Goal: Task Accomplishment & Management: Complete application form

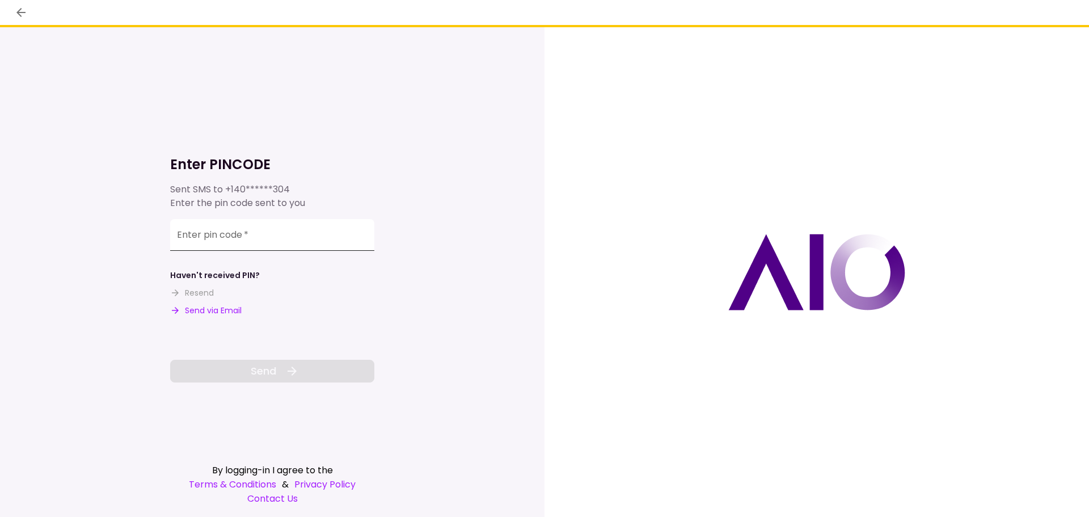
click at [269, 232] on input "Enter pin code   *" at bounding box center [272, 235] width 204 height 32
type input "******"
click at [294, 365] on icon at bounding box center [292, 371] width 14 height 14
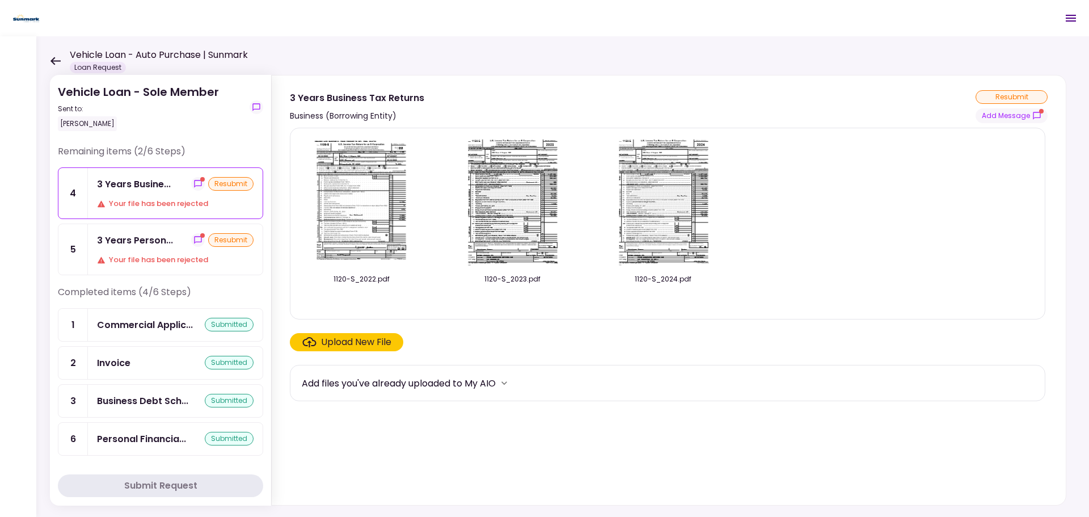
click at [348, 343] on div "Upload New File" at bounding box center [356, 342] width 70 height 14
click at [0, 0] on input "Upload New File" at bounding box center [0, 0] width 0 height 0
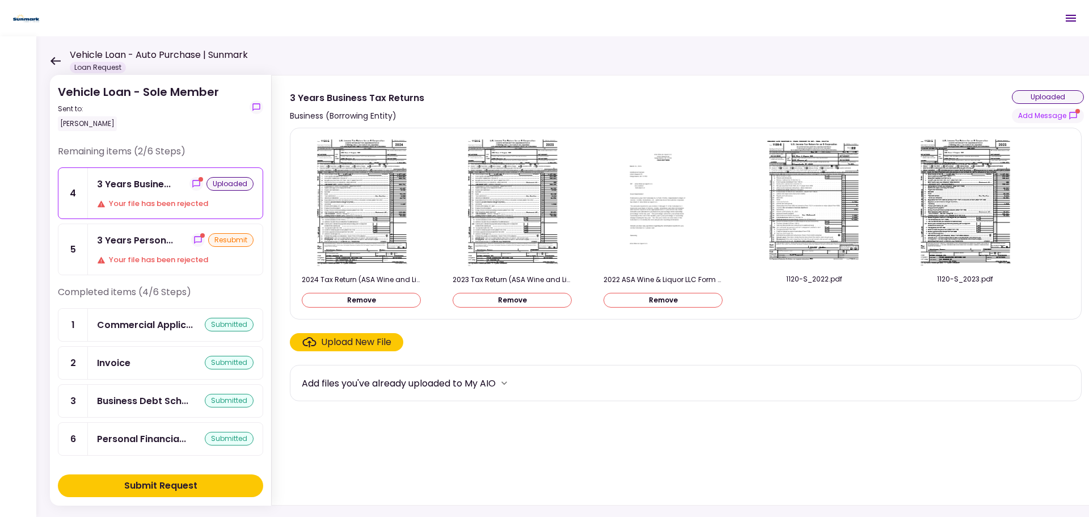
click at [210, 263] on div "Your file has been rejected" at bounding box center [175, 259] width 156 height 11
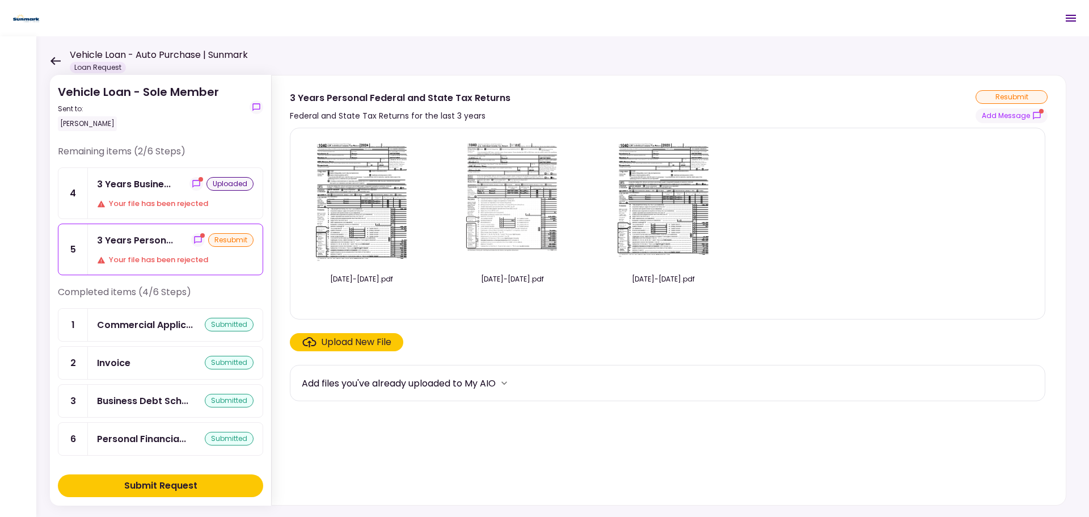
click at [363, 341] on div "Upload New File" at bounding box center [356, 342] width 70 height 14
click at [0, 0] on input "Upload New File" at bounding box center [0, 0] width 0 height 0
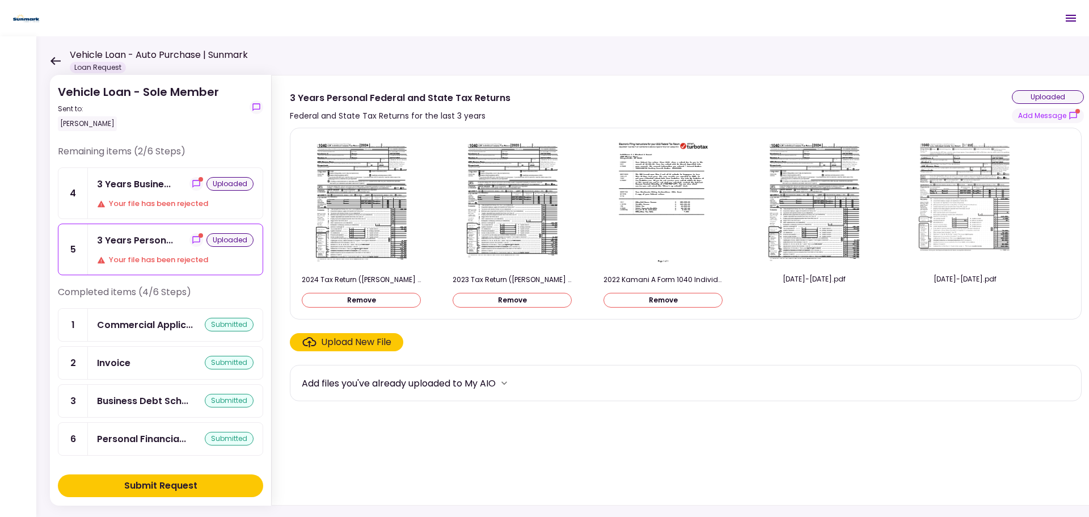
click at [167, 481] on div "Submit Request" at bounding box center [160, 486] width 73 height 14
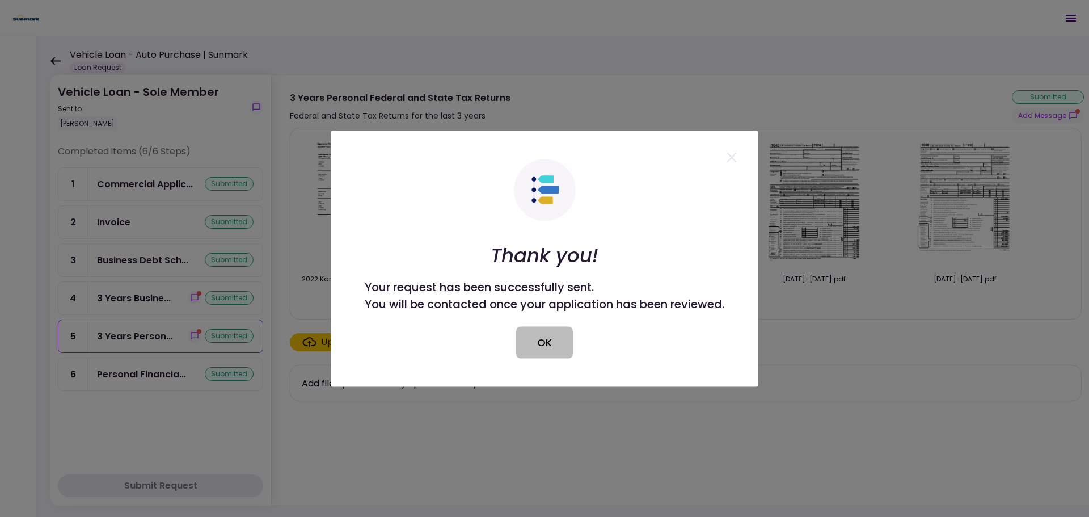
click at [560, 339] on button "OK" at bounding box center [544, 342] width 57 height 32
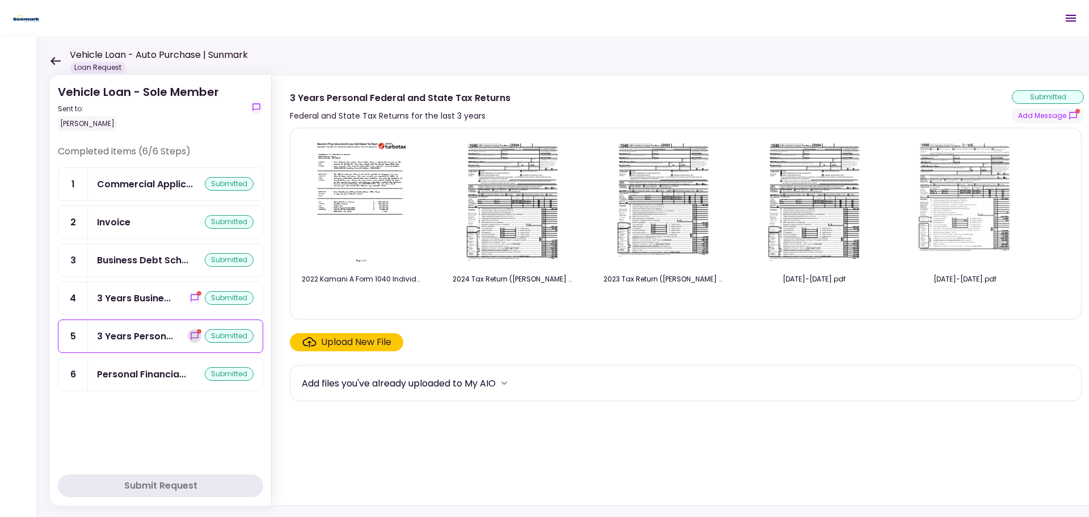
click at [193, 337] on icon "show-messages" at bounding box center [194, 335] width 7 height 7
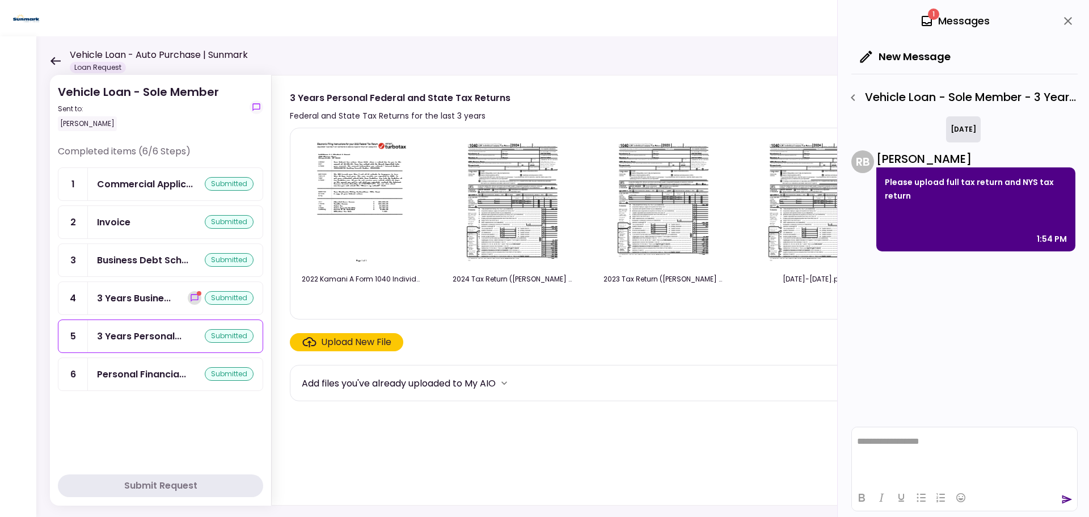
click at [192, 297] on icon "show-messages" at bounding box center [194, 297] width 9 height 9
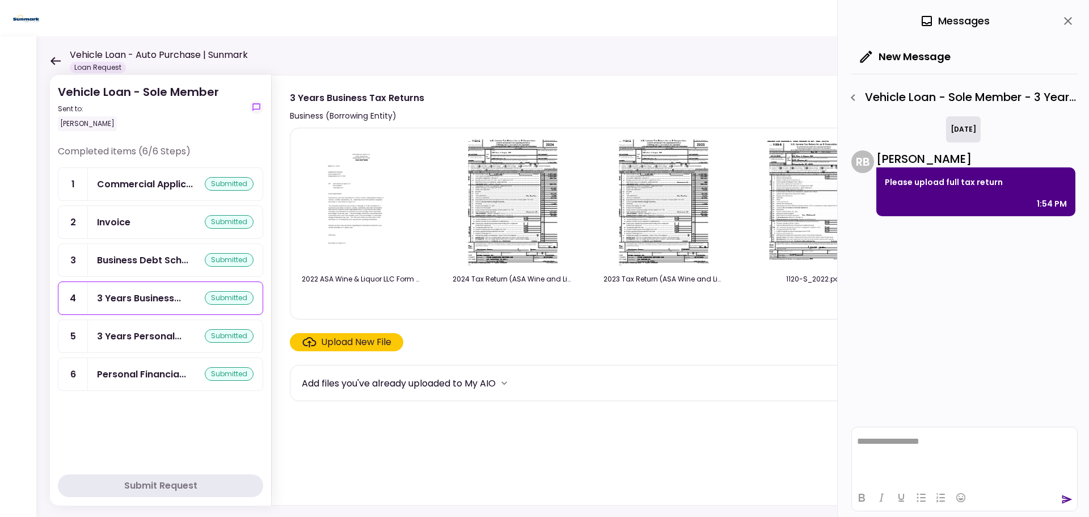
click at [1069, 20] on icon "close" at bounding box center [1068, 21] width 8 height 8
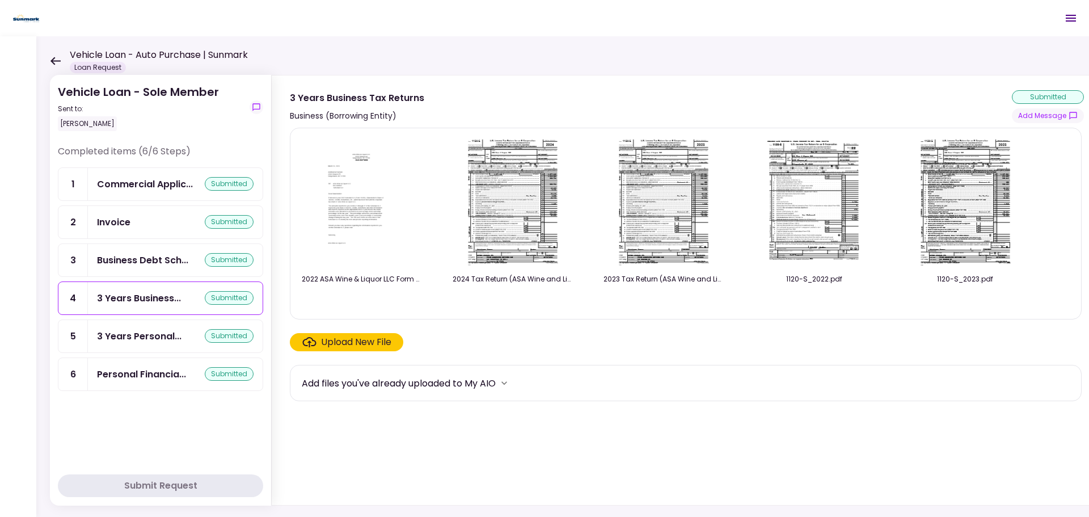
click at [54, 61] on icon at bounding box center [55, 61] width 10 height 8
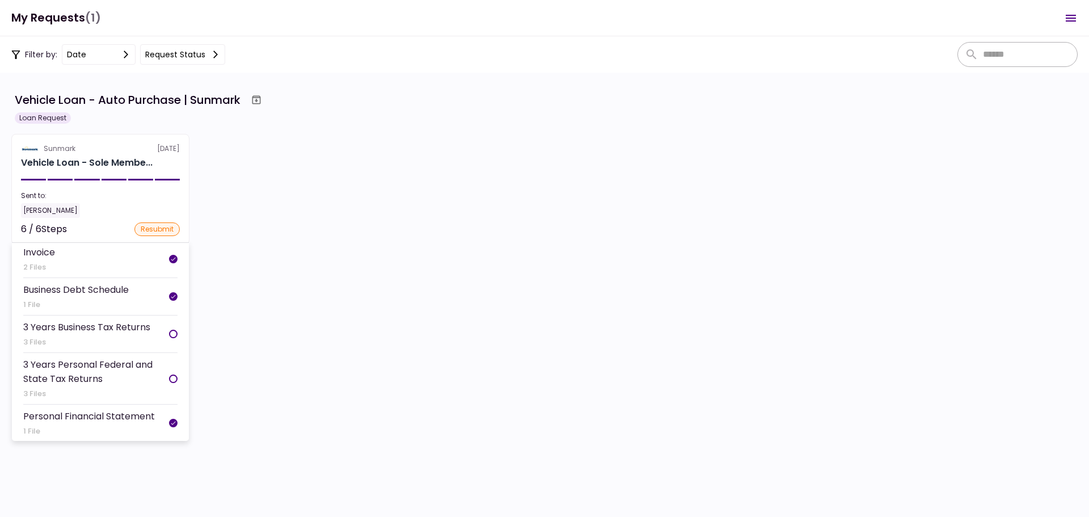
scroll to position [71, 0]
click at [155, 226] on div "resubmit" at bounding box center [156, 229] width 45 height 14
